Goal: Find specific page/section: Find specific page/section

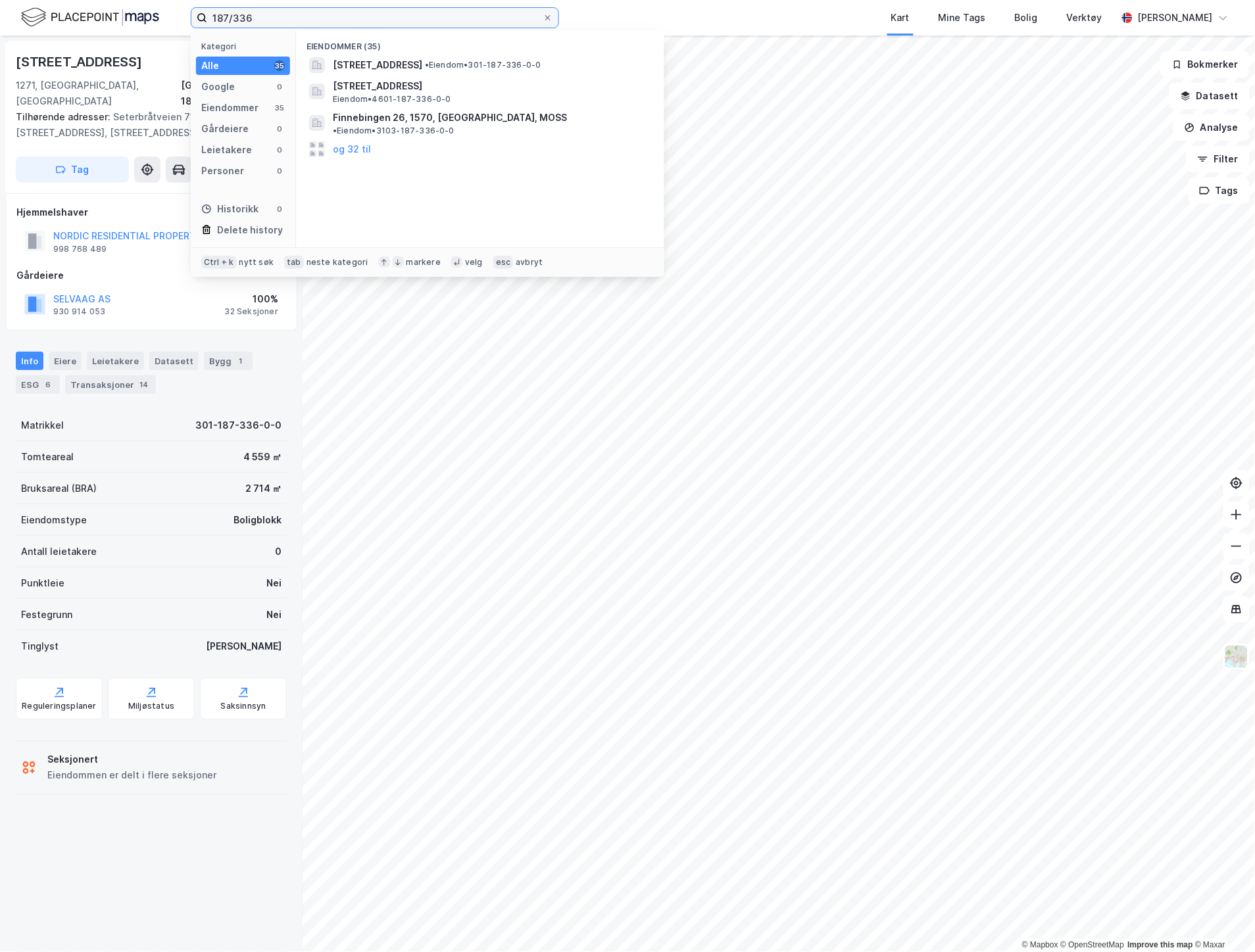
drag, startPoint x: 293, startPoint y: 18, endPoint x: 165, endPoint y: 16, distance: 128.0
click at [165, 16] on div "187/336 Kategori Alle 35 Google 0 Eiendommer 35 Gårdeiere 0 Leietakere 0 Person…" at bounding box center [627, 18] width 1255 height 35
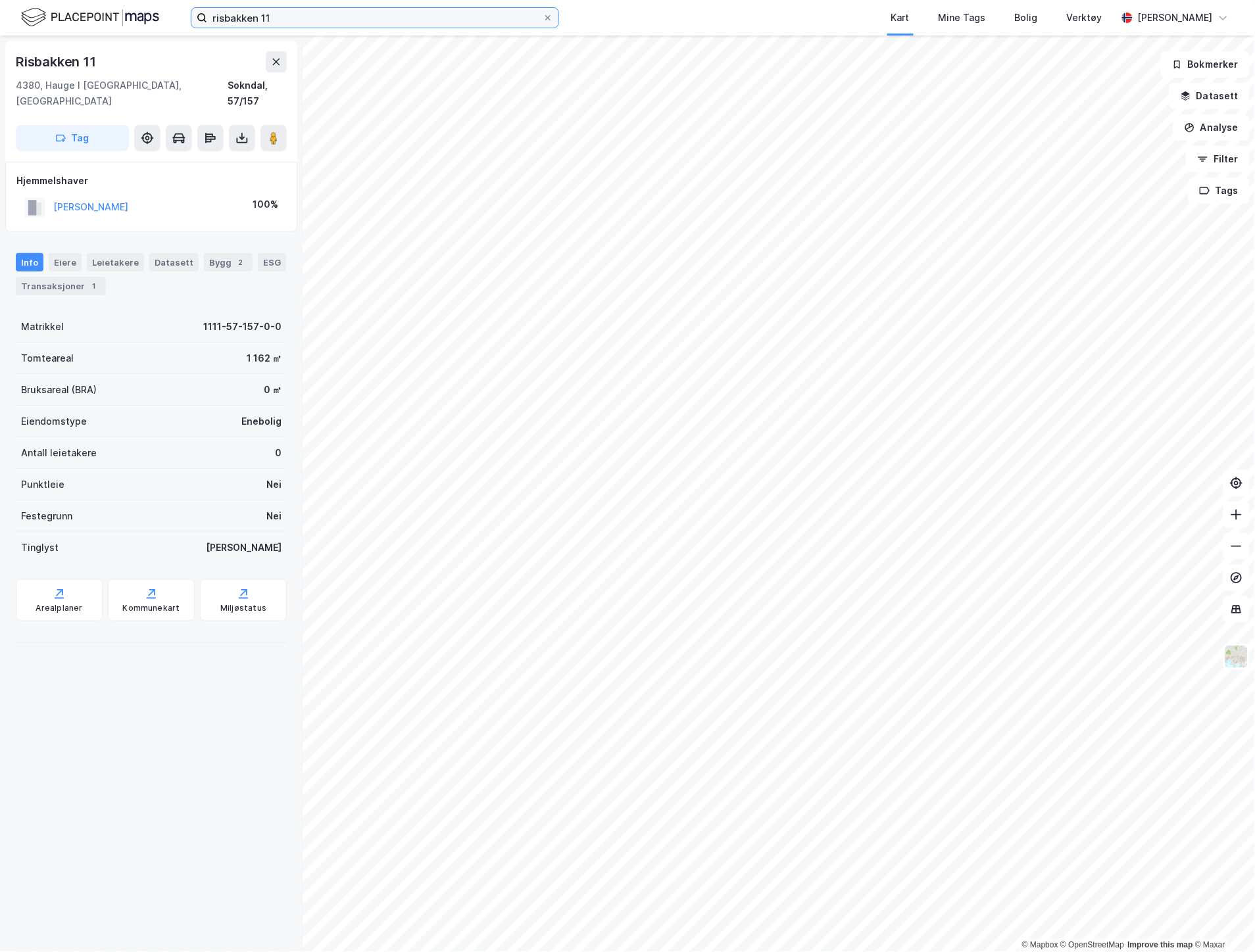
click at [305, 9] on input "risbakken 11" at bounding box center [375, 18] width 335 height 20
click at [320, 20] on input "risbakken 11 [GEOGRAPHIC_DATA]" at bounding box center [375, 18] width 335 height 20
type input "r"
type input "[STREET_ADDRESS]"
click at [274, 57] on icon at bounding box center [276, 62] width 11 height 11
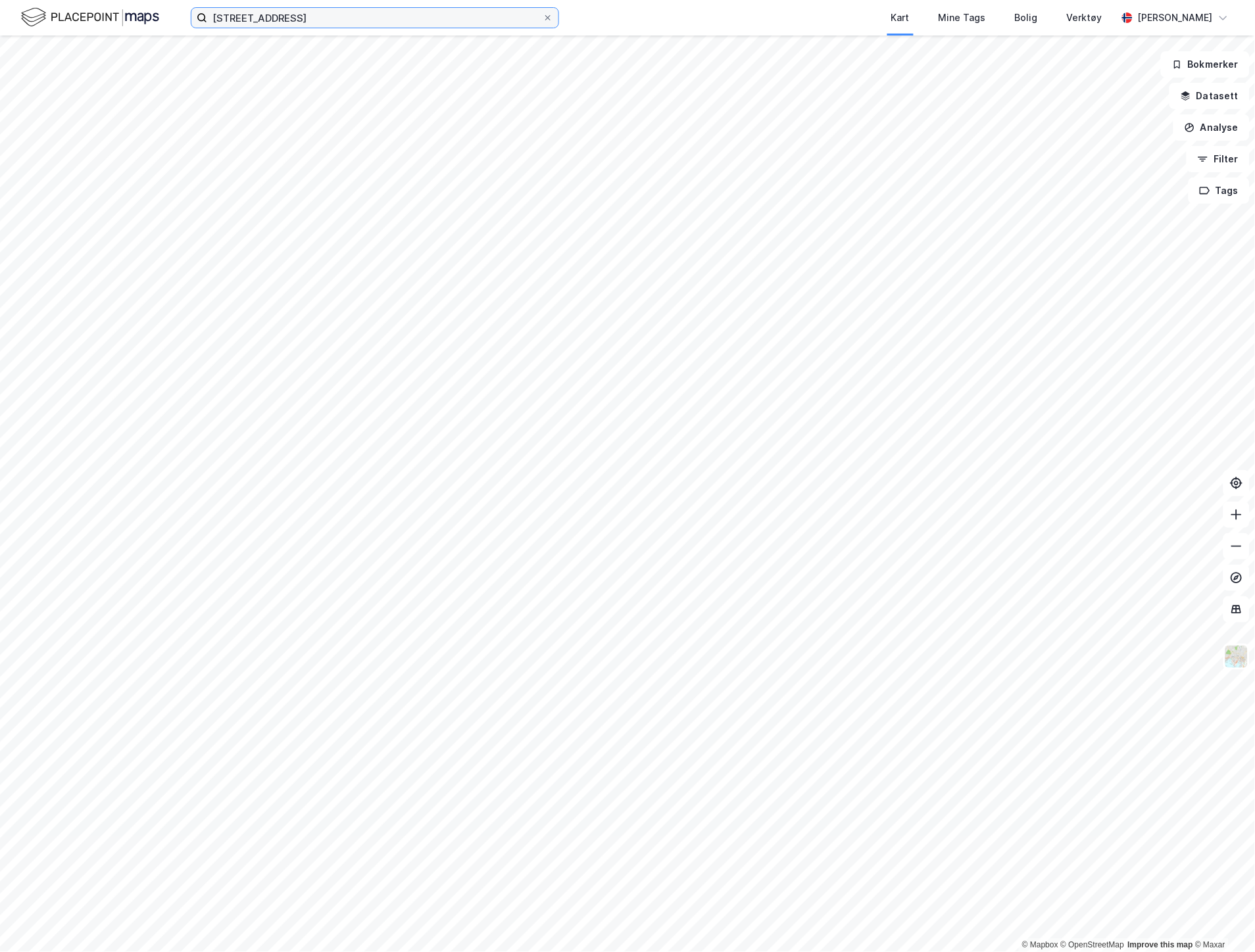
drag, startPoint x: 316, startPoint y: 18, endPoint x: 319, endPoint y: 24, distance: 6.7
click at [316, 17] on input "[STREET_ADDRESS]" at bounding box center [375, 18] width 335 height 20
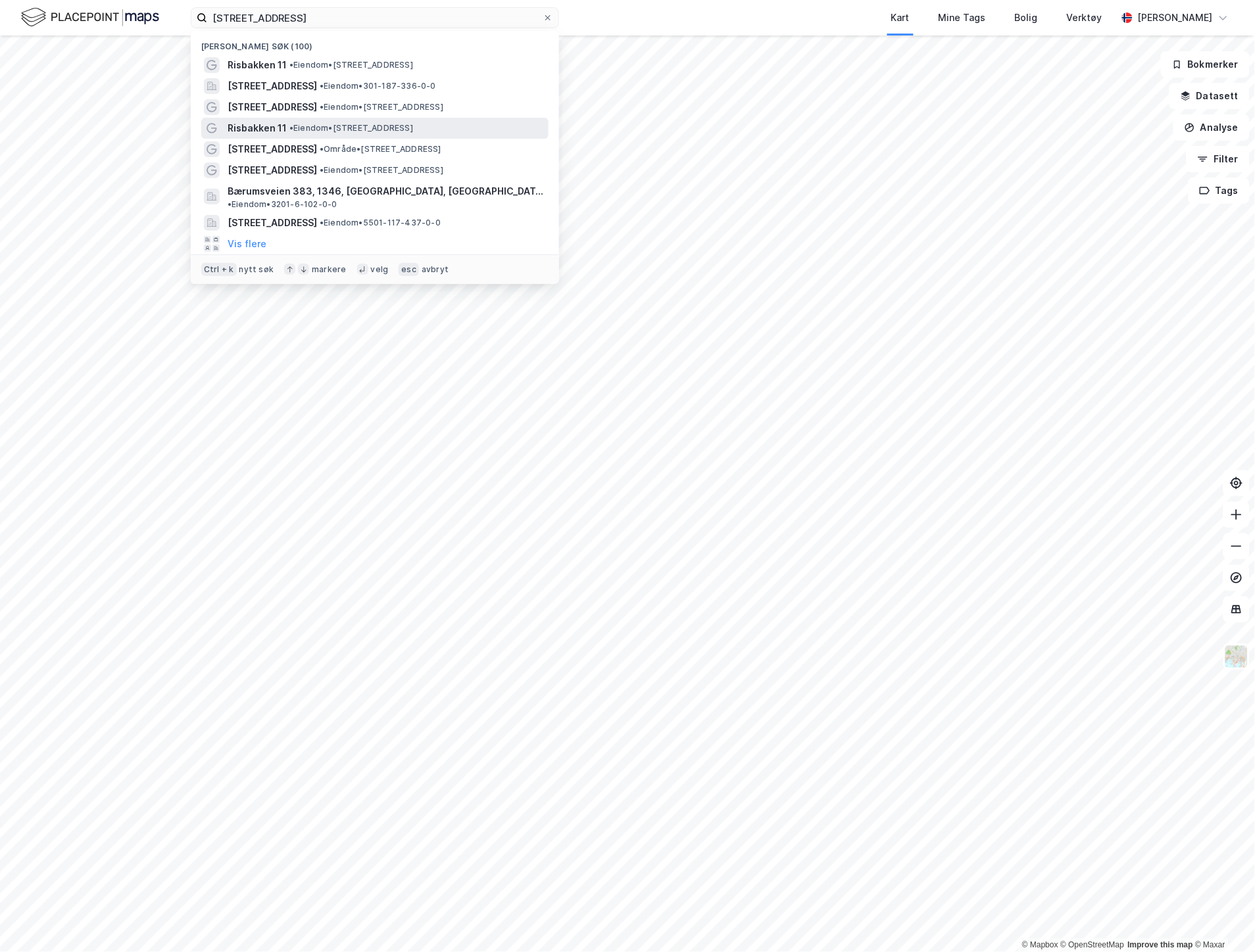
click at [290, 120] on div "Risbakken 11 • Eiendom • [STREET_ADDRESS]" at bounding box center [386, 128] width 318 height 16
